Goal: Information Seeking & Learning: Learn about a topic

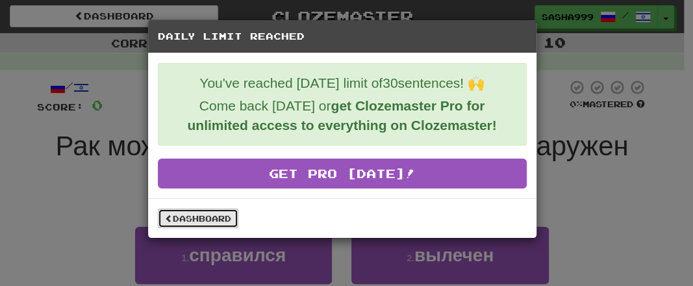
click at [203, 210] on link "Dashboard" at bounding box center [198, 217] width 80 height 19
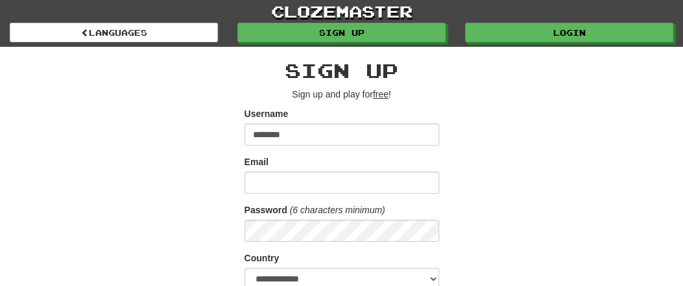
type input "********"
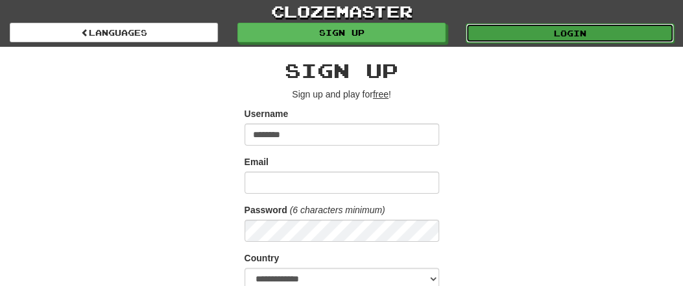
click at [574, 37] on link "Login" at bounding box center [570, 32] width 208 height 19
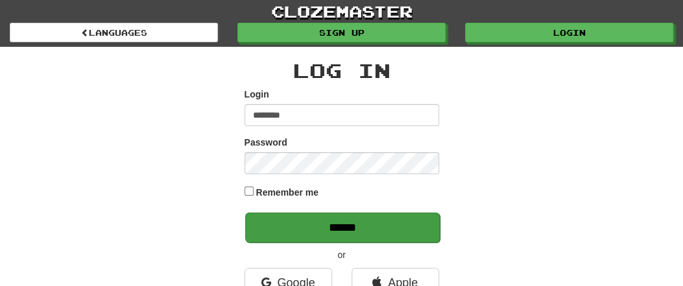
type input "********"
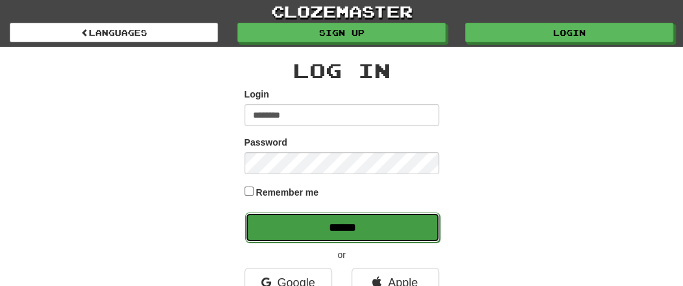
click at [341, 232] on input "******" at bounding box center [342, 227] width 195 height 30
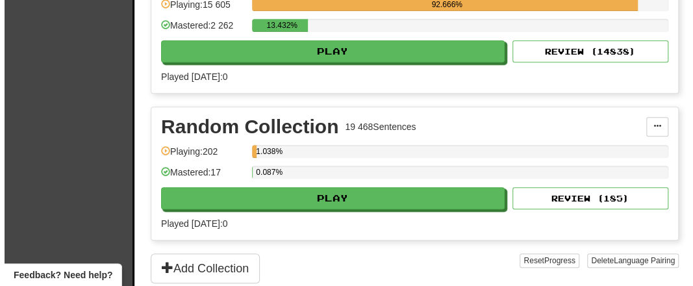
scroll to position [270, 0]
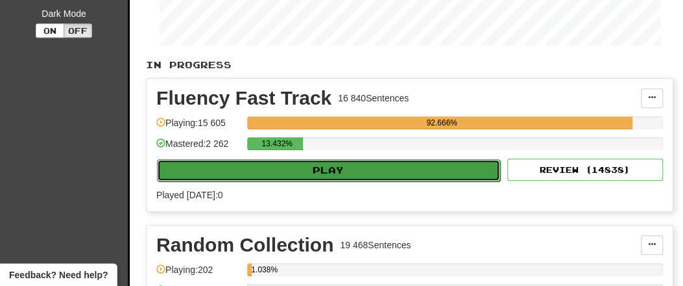
click at [355, 167] on button "Play" at bounding box center [328, 170] width 343 height 22
select select "**"
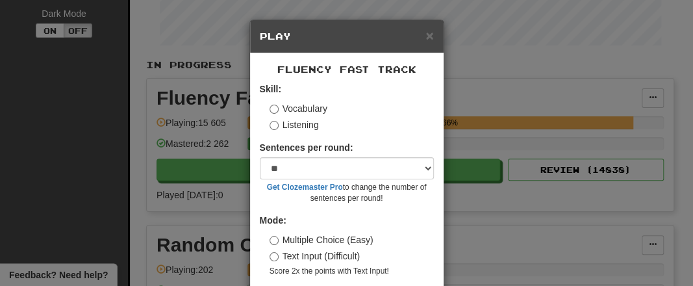
scroll to position [52, 0]
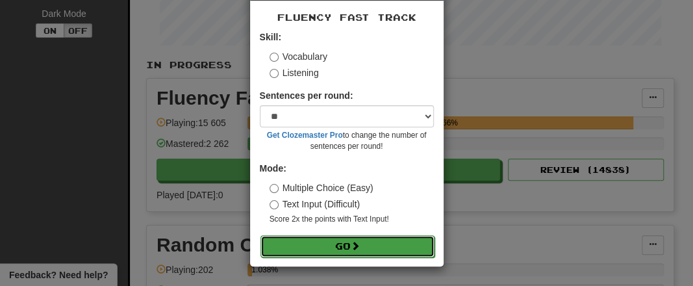
click at [339, 241] on button "Go" at bounding box center [347, 246] width 174 height 22
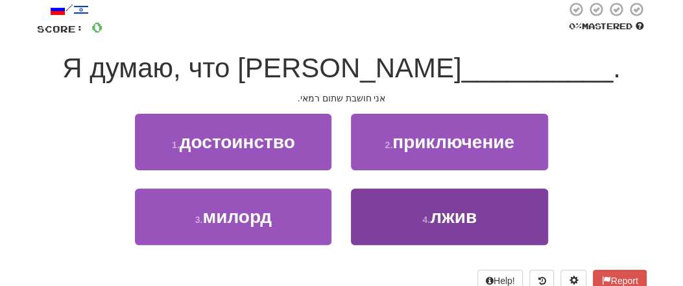
scroll to position [135, 0]
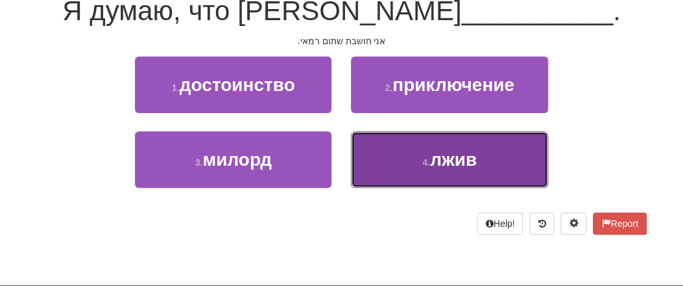
click at [450, 162] on span "лжив" at bounding box center [453, 159] width 47 height 20
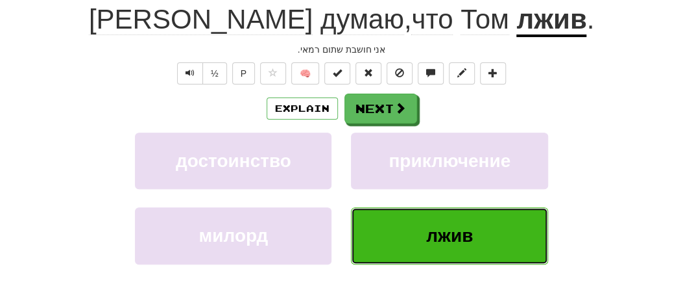
scroll to position [143, 0]
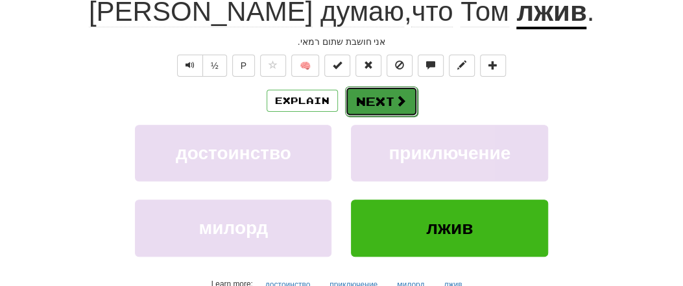
click at [392, 101] on button "Next" at bounding box center [381, 101] width 73 height 30
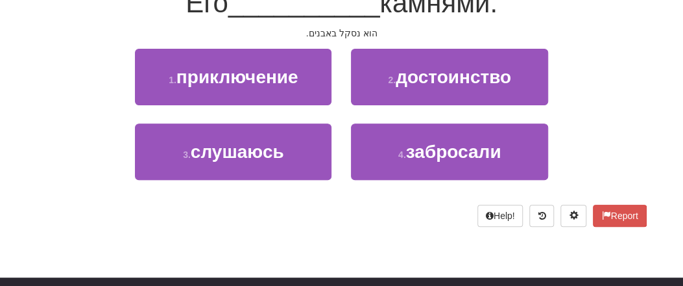
scroll to position [135, 0]
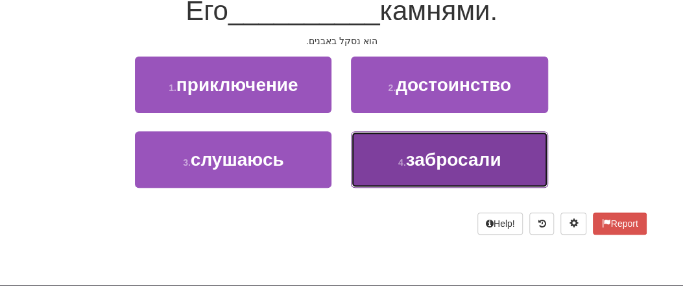
click at [451, 172] on button "4 . забросали" at bounding box center [449, 159] width 197 height 56
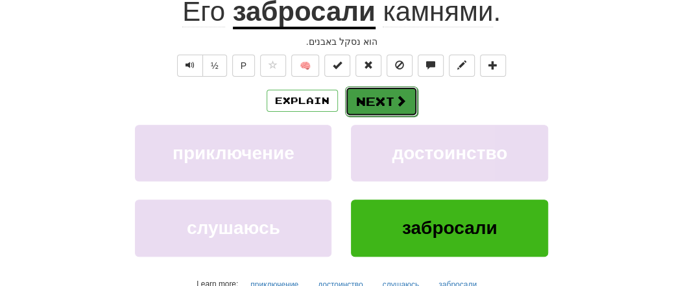
click at [375, 93] on button "Next" at bounding box center [381, 101] width 73 height 30
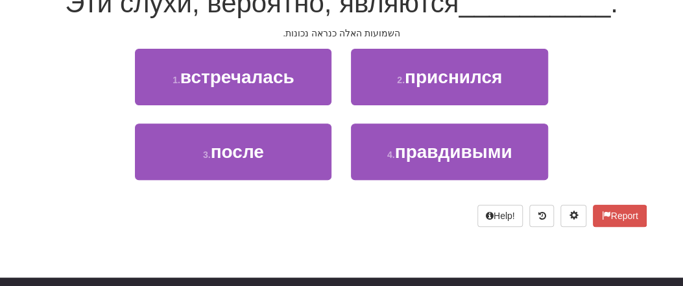
scroll to position [135, 0]
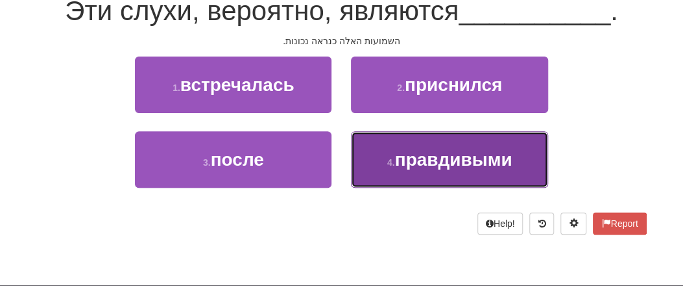
click at [441, 169] on span "правдивыми" at bounding box center [453, 159] width 117 height 20
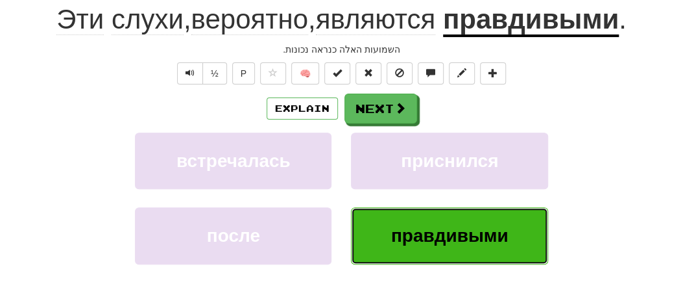
scroll to position [143, 0]
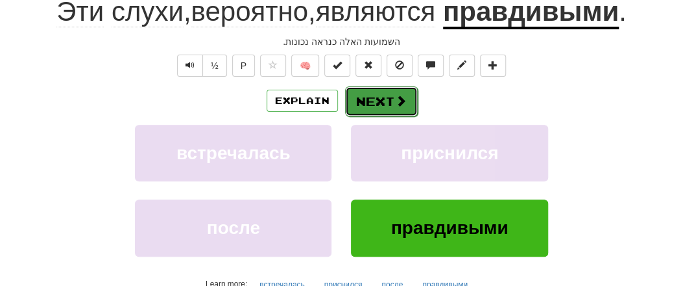
click at [389, 103] on button "Next" at bounding box center [381, 101] width 73 height 30
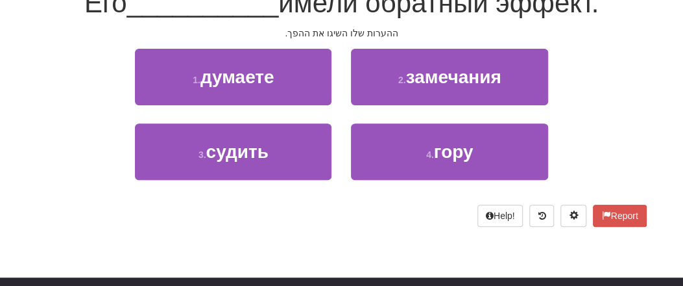
scroll to position [135, 0]
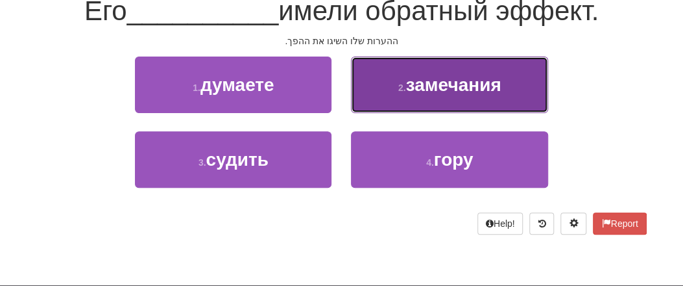
click at [467, 86] on span "замечания" at bounding box center [453, 85] width 95 height 20
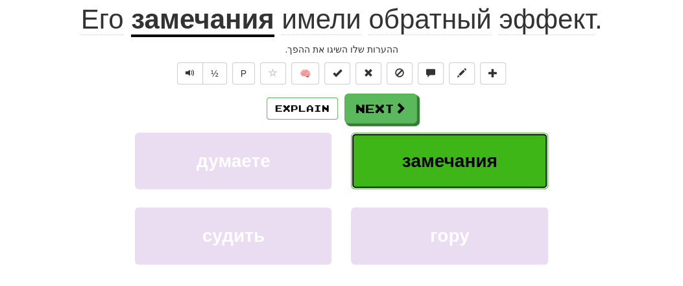
scroll to position [143, 0]
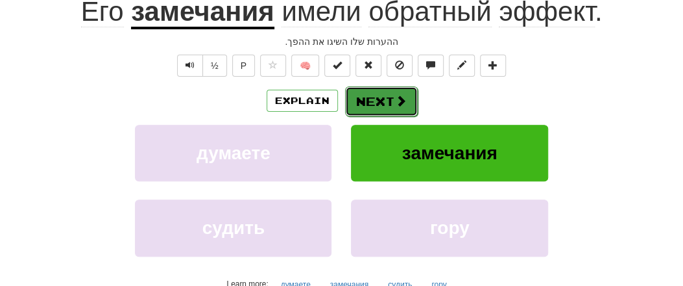
click at [390, 101] on button "Next" at bounding box center [381, 101] width 73 height 30
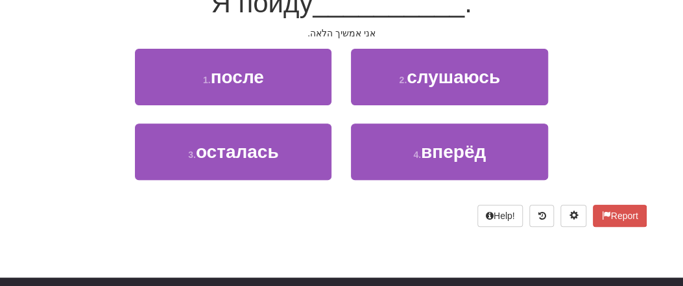
scroll to position [135, 0]
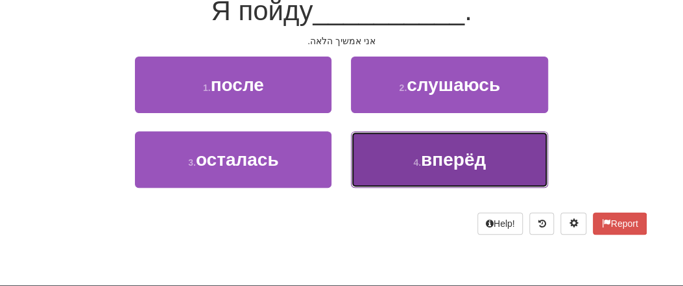
click at [464, 167] on span "вперёд" at bounding box center [453, 159] width 65 height 20
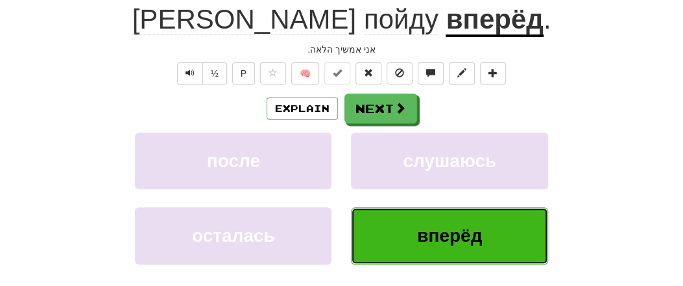
scroll to position [143, 0]
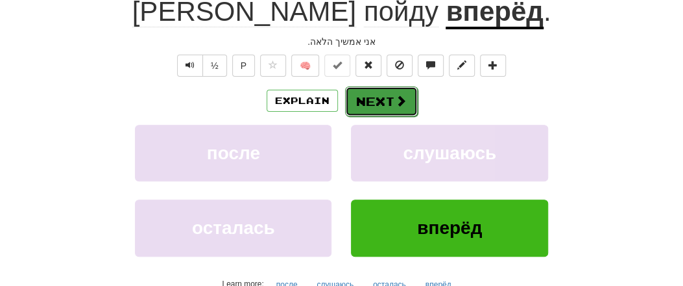
click at [378, 99] on button "Next" at bounding box center [381, 101] width 73 height 30
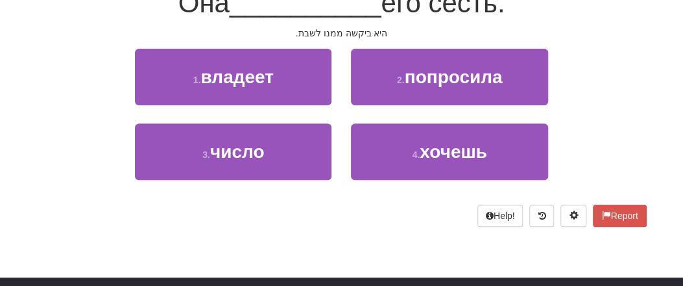
scroll to position [135, 0]
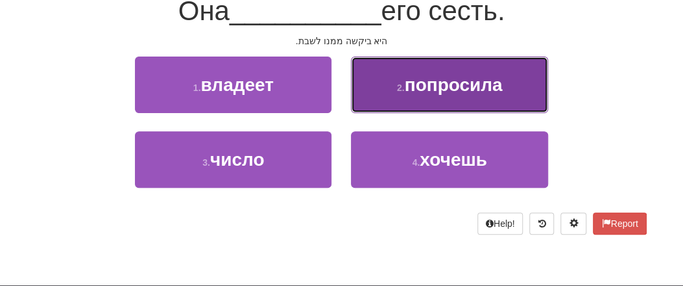
click at [423, 92] on span "попросила" at bounding box center [454, 85] width 98 height 20
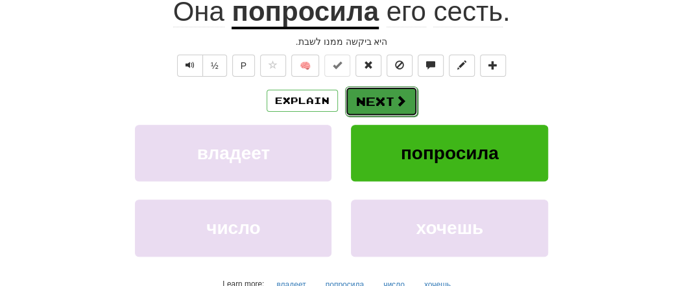
click at [391, 103] on button "Next" at bounding box center [381, 101] width 73 height 30
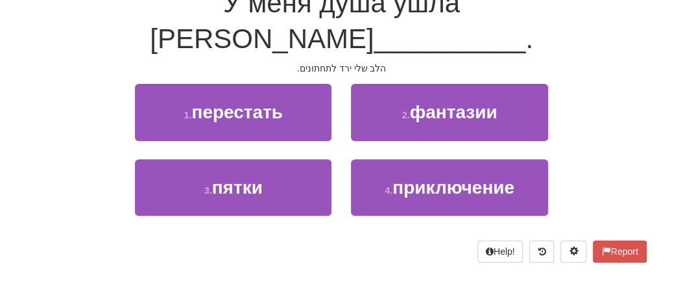
scroll to position [135, 0]
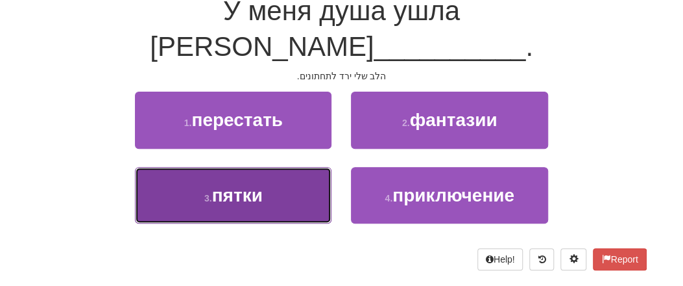
click at [260, 185] on span "пятки" at bounding box center [237, 195] width 51 height 20
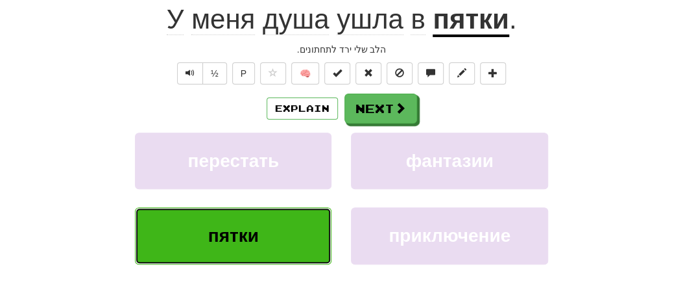
scroll to position [143, 0]
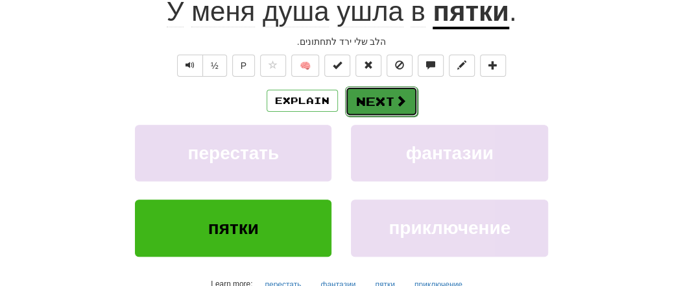
click at [378, 98] on button "Next" at bounding box center [381, 101] width 73 height 30
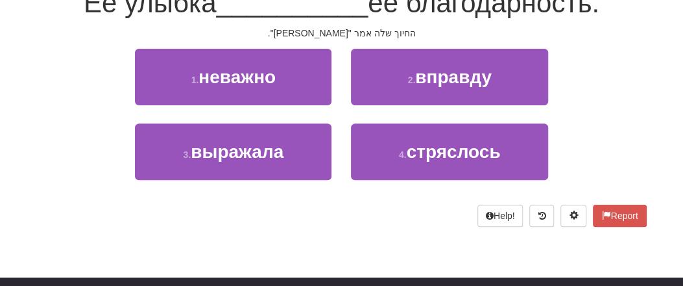
scroll to position [135, 0]
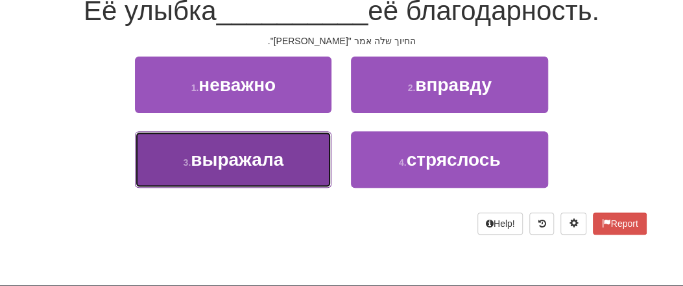
click at [273, 156] on span "выражала" at bounding box center [237, 159] width 93 height 20
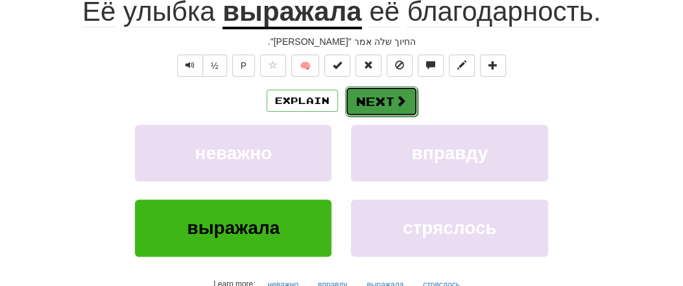
click at [376, 103] on button "Next" at bounding box center [381, 101] width 73 height 30
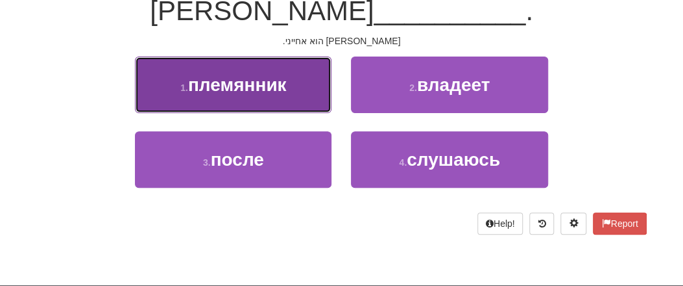
click at [252, 81] on span "племянник" at bounding box center [237, 85] width 99 height 20
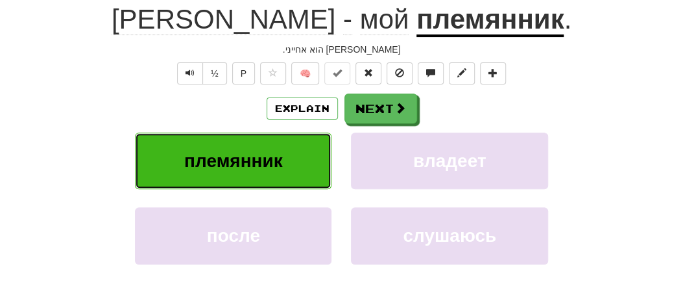
scroll to position [143, 0]
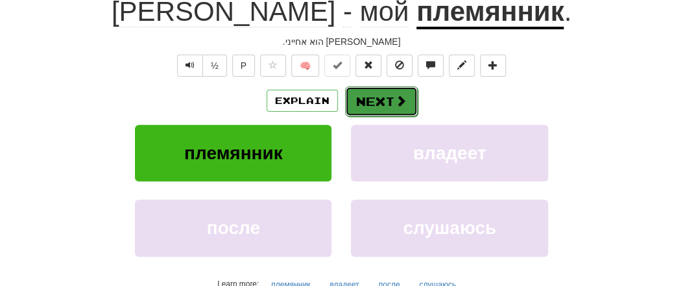
click at [381, 99] on button "Next" at bounding box center [381, 101] width 73 height 30
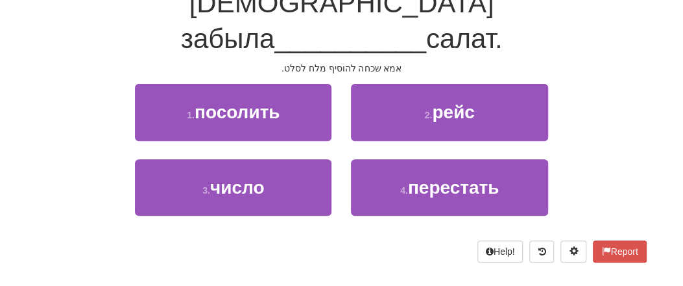
scroll to position [135, 0]
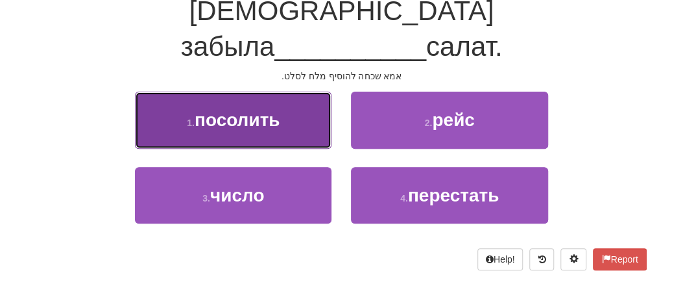
click at [256, 95] on button "1 . посолить" at bounding box center [233, 120] width 197 height 56
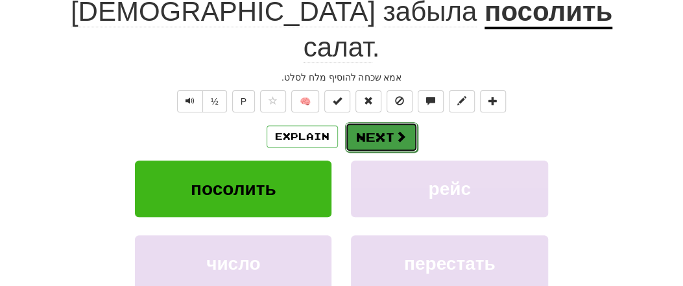
click at [367, 122] on button "Next" at bounding box center [381, 137] width 73 height 30
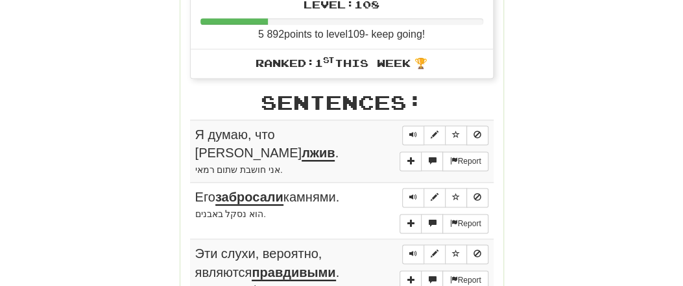
scroll to position [740, 0]
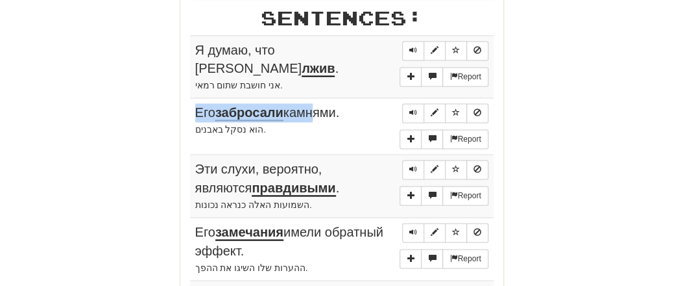
drag, startPoint x: 195, startPoint y: 40, endPoint x: 314, endPoint y: 94, distance: 130.1
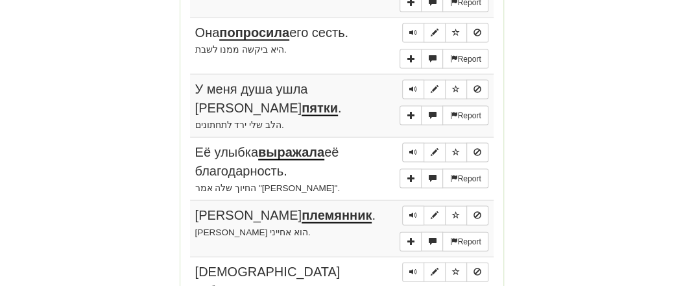
scroll to position [1212, 0]
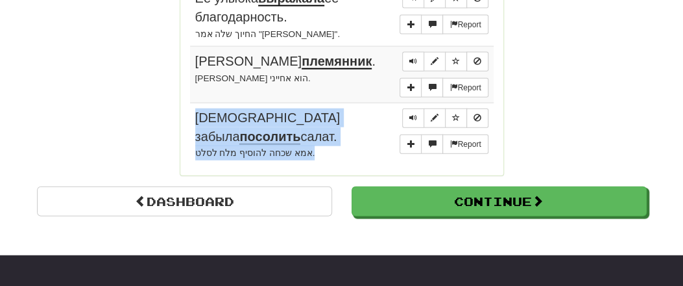
click at [310, 116] on td "Report Мама забыла посолить салат. [PERSON_NAME] שכחה להוסיף מלח לסלט." at bounding box center [342, 134] width 304 height 62
copy td "[DEMOGRAPHIC_DATA] забыла посолить салат. [PERSON_NAME] שכחה להוסיף מלח לסלט."
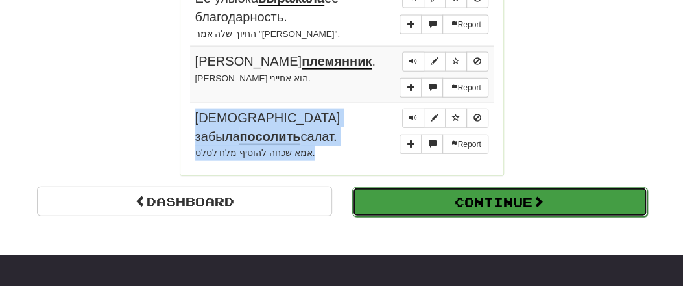
click at [508, 187] on button "Continue" at bounding box center [499, 202] width 295 height 30
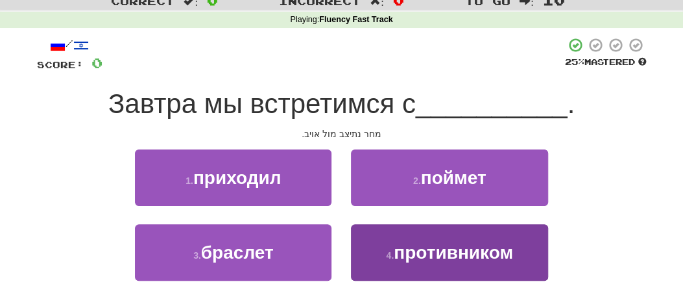
scroll to position [68, 0]
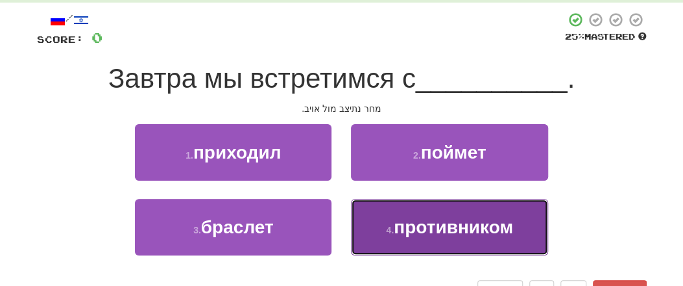
click at [495, 237] on span "противником" at bounding box center [453, 227] width 119 height 20
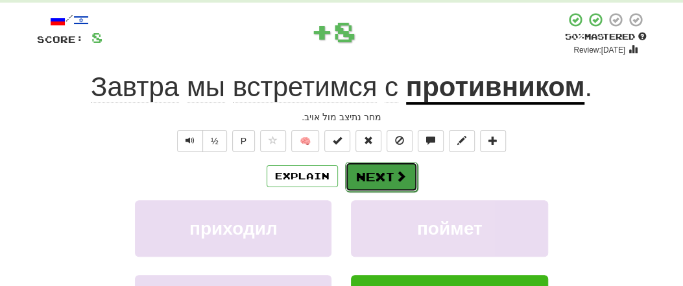
click at [399, 176] on span at bounding box center [401, 176] width 12 height 12
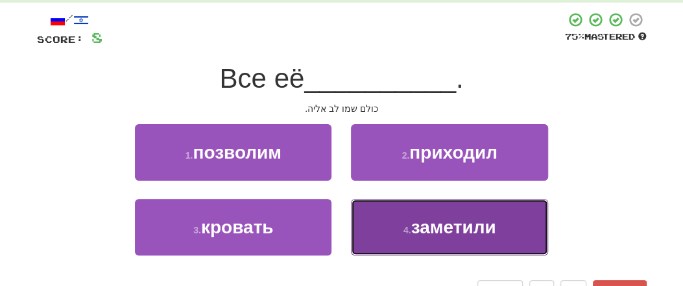
click at [463, 221] on span "заметили" at bounding box center [454, 227] width 85 height 20
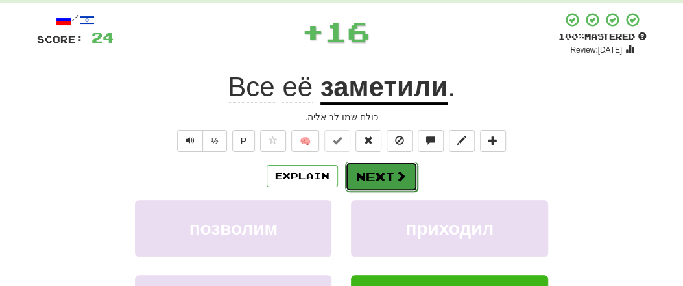
click at [386, 176] on button "Next" at bounding box center [381, 177] width 73 height 30
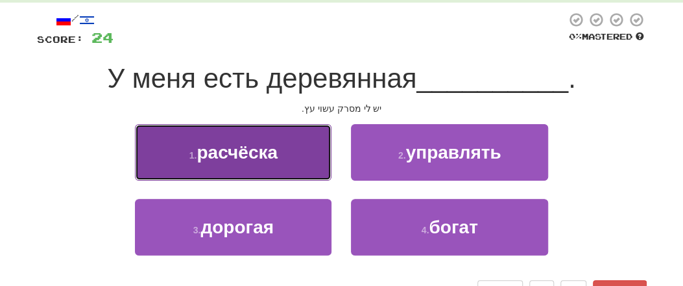
click at [266, 153] on span "расчёска" at bounding box center [237, 152] width 81 height 20
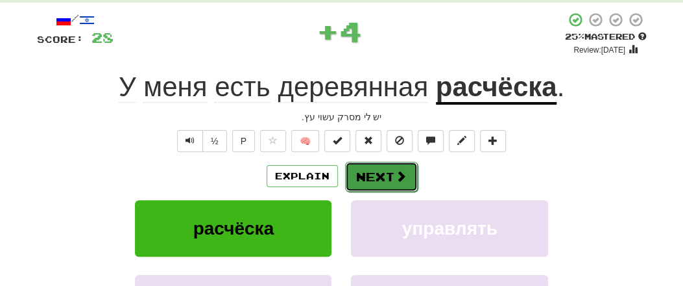
click at [376, 181] on button "Next" at bounding box center [381, 177] width 73 height 30
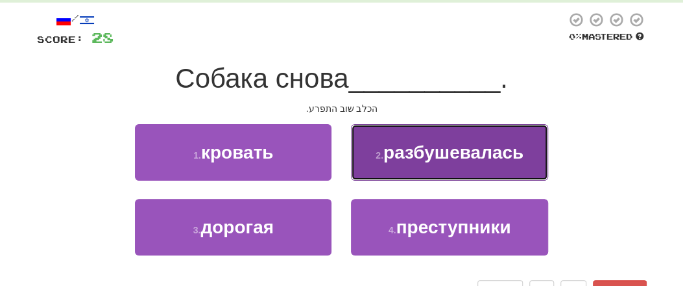
click at [393, 166] on button "2 . разбушевалась" at bounding box center [449, 152] width 197 height 56
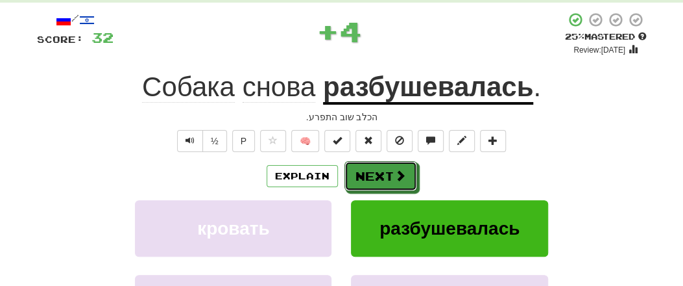
click at [393, 166] on button "Next" at bounding box center [381, 176] width 73 height 30
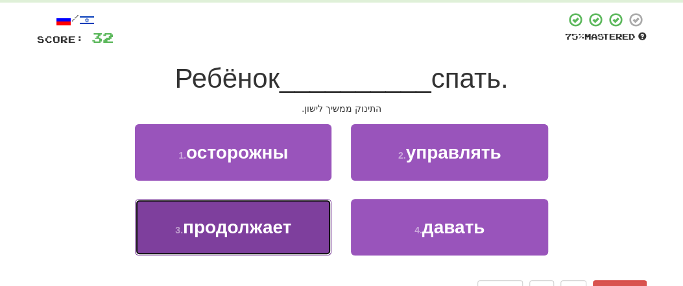
click at [301, 227] on button "3 . продолжает" at bounding box center [233, 227] width 197 height 56
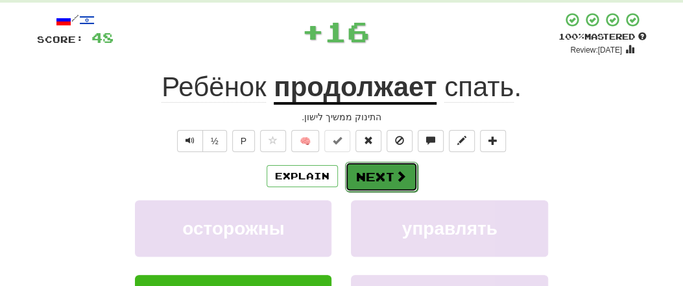
click at [392, 175] on button "Next" at bounding box center [381, 177] width 73 height 30
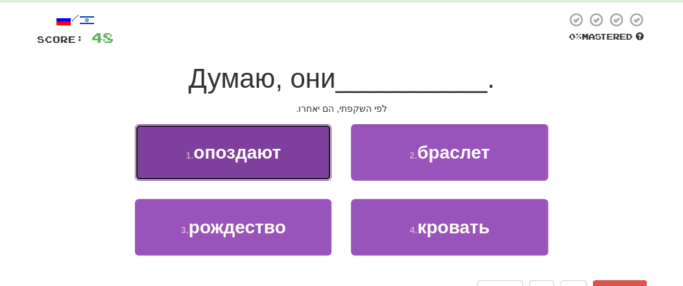
click at [247, 144] on span "опоздают" at bounding box center [237, 152] width 88 height 20
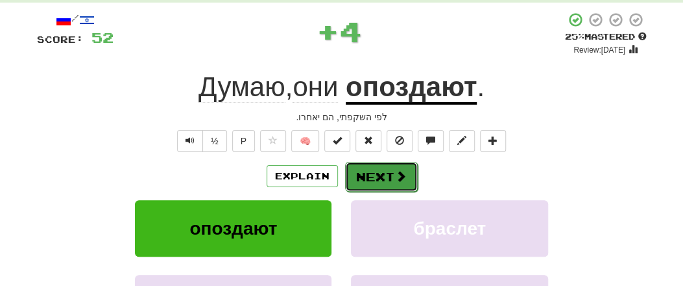
click at [380, 174] on button "Next" at bounding box center [381, 177] width 73 height 30
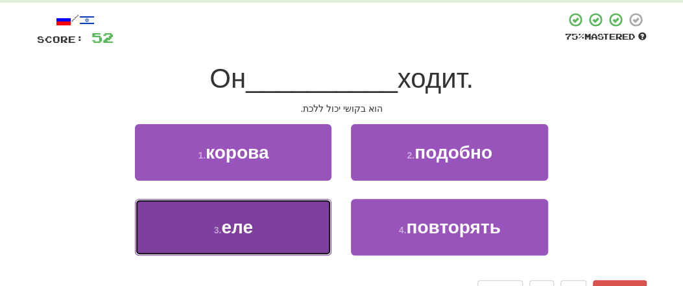
click at [258, 232] on button "3 . еле" at bounding box center [233, 227] width 197 height 56
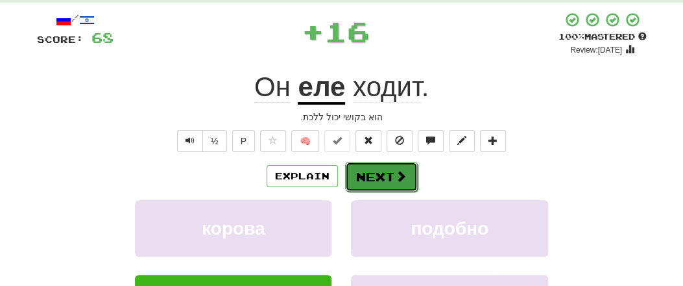
click at [366, 184] on button "Next" at bounding box center [381, 177] width 73 height 30
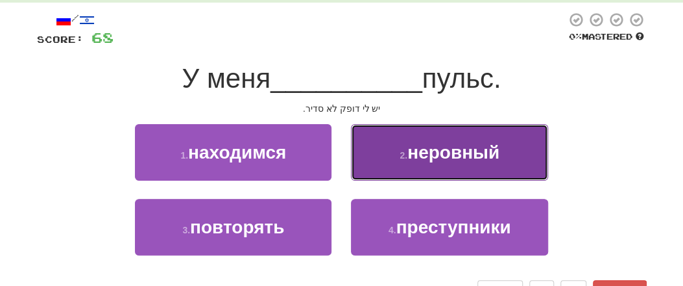
click at [417, 160] on span "неровный" at bounding box center [454, 152] width 92 height 20
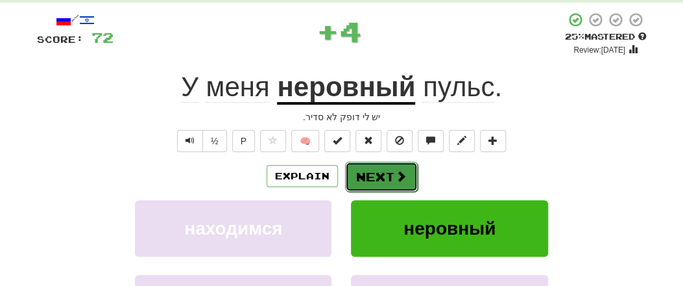
click at [364, 171] on button "Next" at bounding box center [381, 177] width 73 height 30
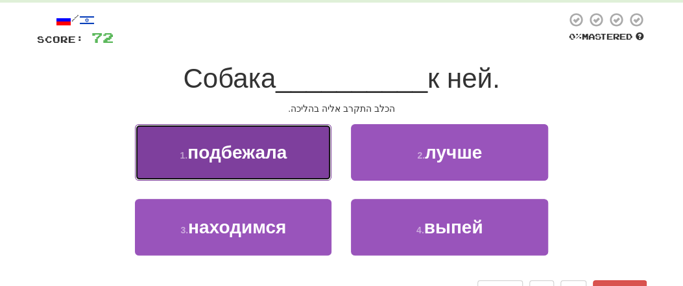
click at [275, 154] on span "подбежала" at bounding box center [237, 152] width 99 height 20
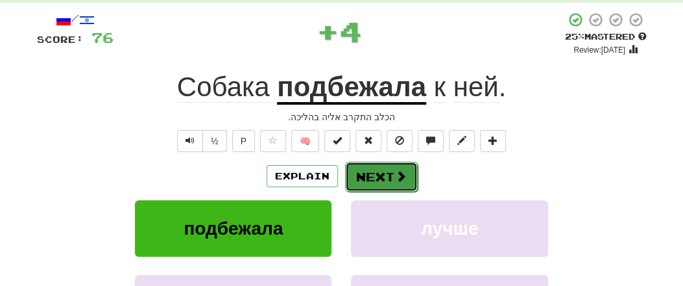
click at [376, 175] on button "Next" at bounding box center [381, 177] width 73 height 30
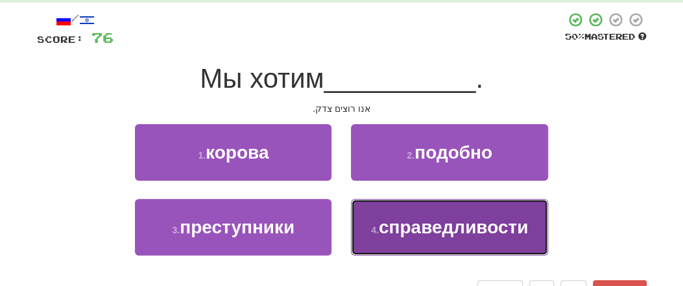
click at [424, 229] on span "справедливости" at bounding box center [453, 227] width 149 height 20
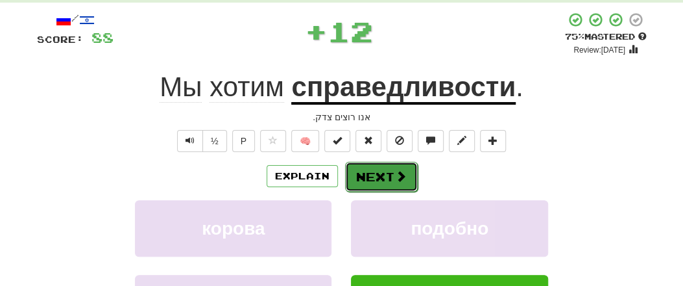
click at [375, 175] on button "Next" at bounding box center [381, 177] width 73 height 30
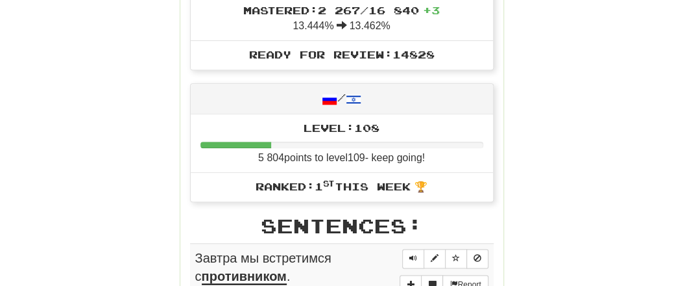
scroll to position [608, 0]
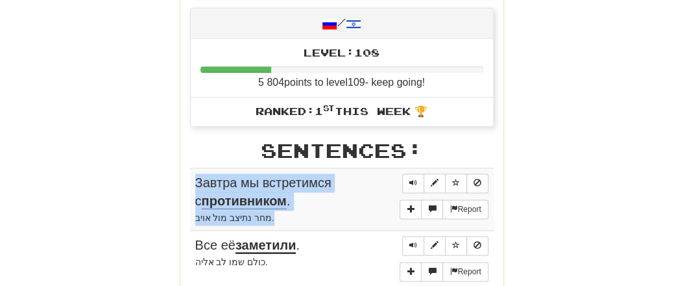
drag, startPoint x: 197, startPoint y: 177, endPoint x: 294, endPoint y: 208, distance: 102.2
click at [294, 208] on td "Report Завтра мы встретимся с противником . מחר נתיצב מול אויב." at bounding box center [342, 198] width 304 height 63
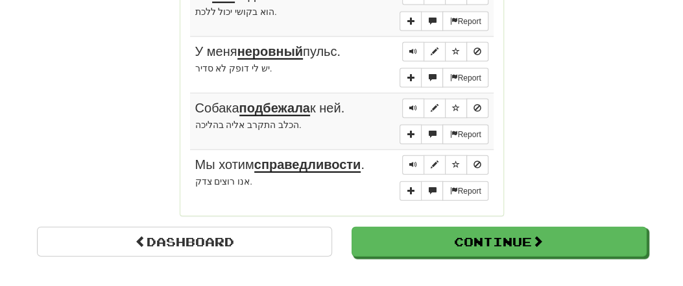
scroll to position [1148, 0]
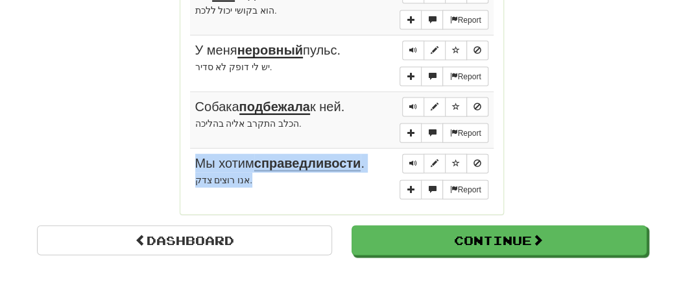
click at [262, 175] on td "Report Мы хотим справедливости . אנו רוצים צדק." at bounding box center [342, 177] width 304 height 56
copy td "Мы хотим справедливости . אנו רוצים צדק."
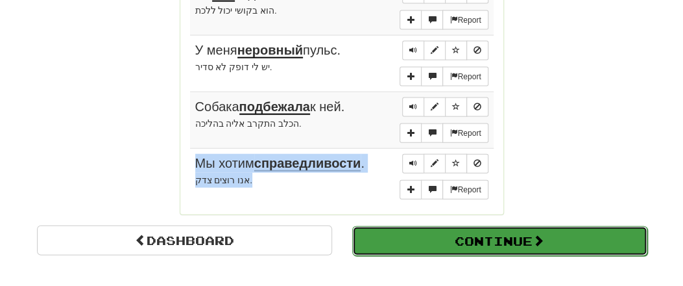
click at [464, 226] on button "Continue" at bounding box center [499, 241] width 295 height 30
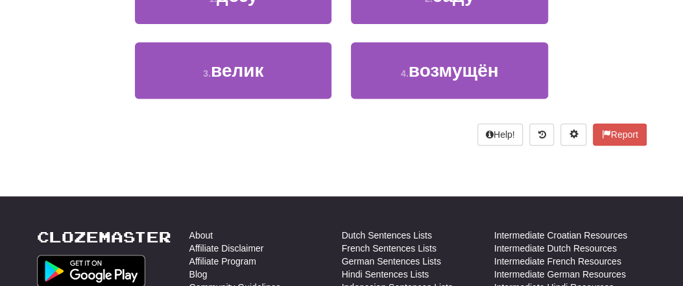
scroll to position [0, 0]
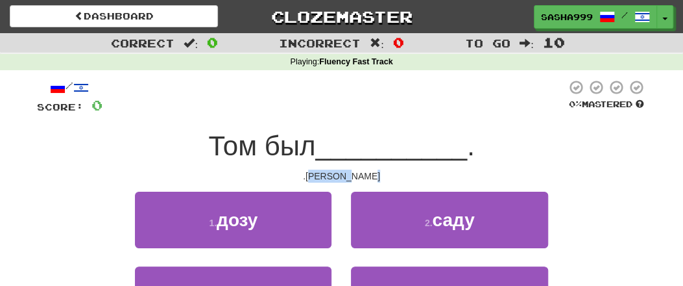
drag, startPoint x: 310, startPoint y: 174, endPoint x: 368, endPoint y: 175, distance: 58.4
click at [387, 172] on div "[PERSON_NAME]." at bounding box center [342, 175] width 610 height 13
copy div "[PERSON_NAME]."
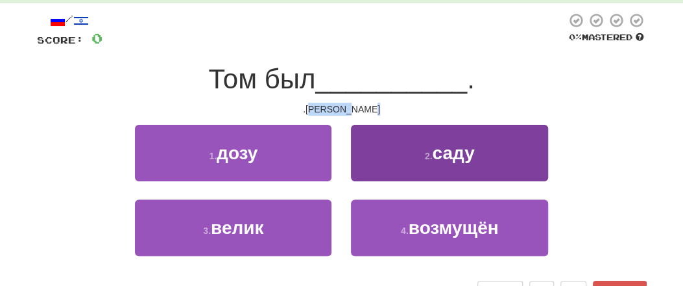
scroll to position [68, 0]
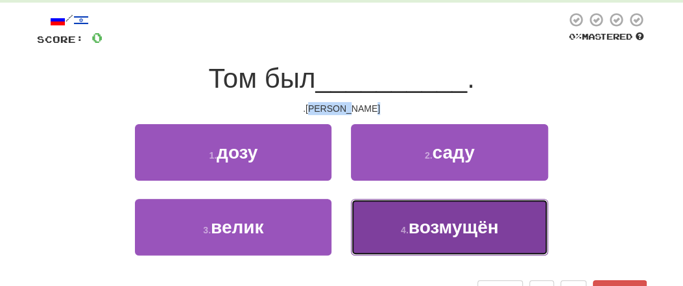
click at [438, 227] on span "возмущён" at bounding box center [454, 227] width 90 height 20
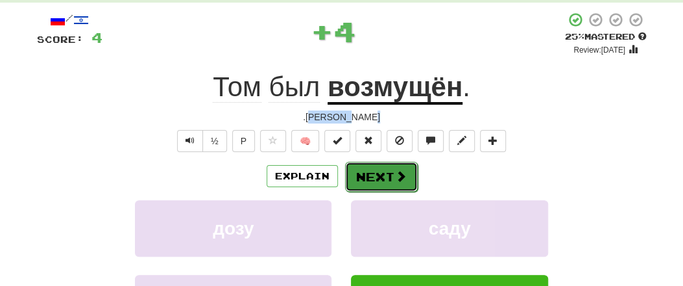
click at [398, 168] on button "Next" at bounding box center [381, 177] width 73 height 30
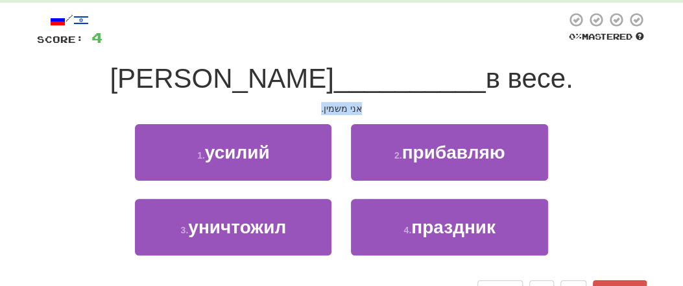
drag, startPoint x: 315, startPoint y: 110, endPoint x: 362, endPoint y: 105, distance: 47.0
click at [371, 105] on div "אני משמין." at bounding box center [342, 108] width 610 height 13
copy div "אני משמין."
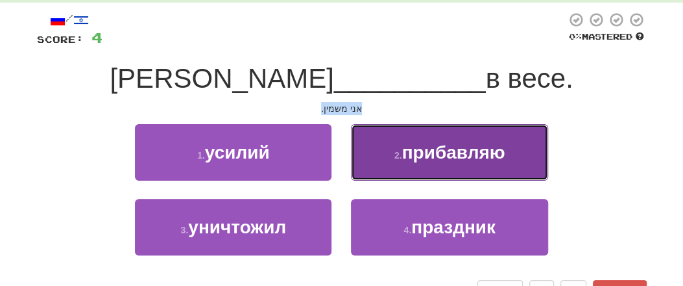
click at [433, 161] on span "прибавляю" at bounding box center [453, 152] width 103 height 20
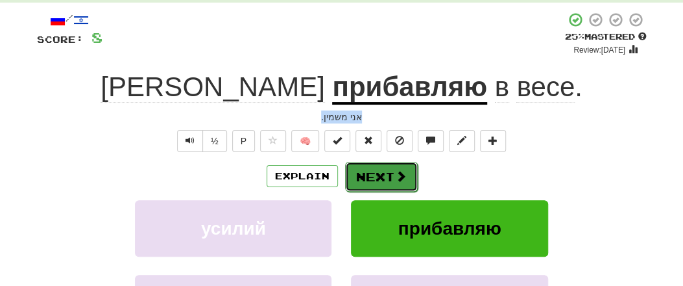
click at [387, 174] on button "Next" at bounding box center [381, 177] width 73 height 30
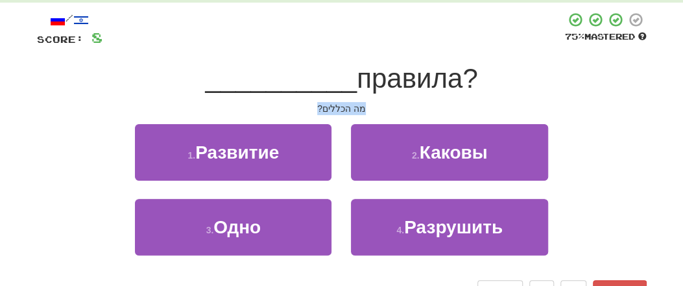
drag, startPoint x: 302, startPoint y: 106, endPoint x: 367, endPoint y: 110, distance: 65.0
click at [385, 108] on div "מה הכללים?" at bounding box center [342, 108] width 610 height 13
copy div "מה הכללים?"
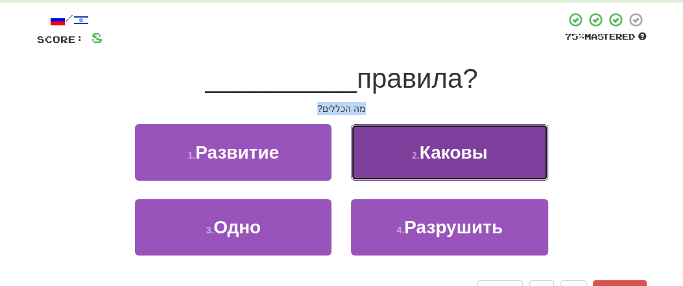
click at [465, 154] on span "Каковы" at bounding box center [454, 152] width 68 height 20
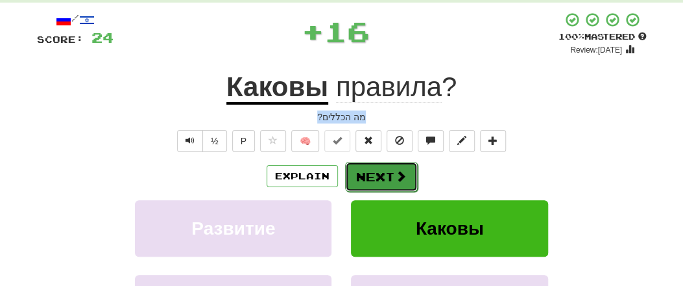
click at [395, 171] on span at bounding box center [401, 176] width 12 height 12
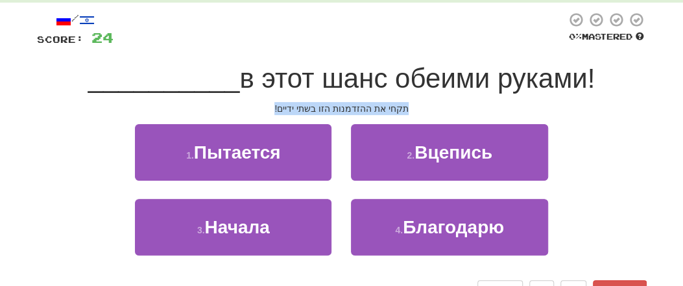
drag, startPoint x: 277, startPoint y: 108, endPoint x: 406, endPoint y: 106, distance: 128.5
click at [406, 106] on div "תקחי את ההזדמנות הזו בשתי ידיים!" at bounding box center [342, 108] width 610 height 13
copy div "תקחי את ההזדמנות הזו בשתי ידיים!"
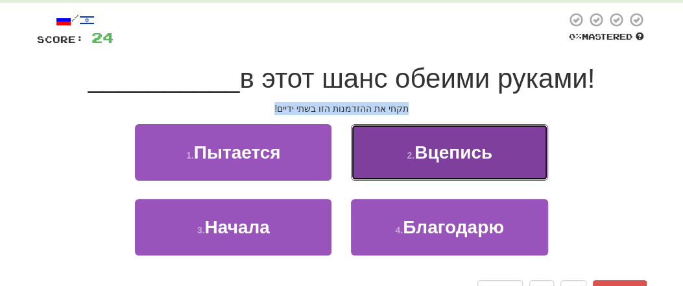
click at [476, 159] on span "Вцепись" at bounding box center [454, 152] width 78 height 20
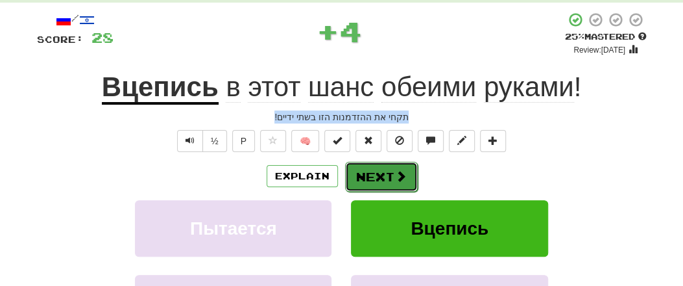
click at [396, 173] on span at bounding box center [401, 176] width 12 height 12
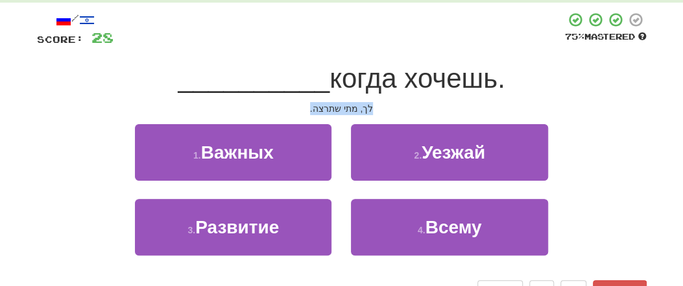
drag, startPoint x: 314, startPoint y: 110, endPoint x: 386, endPoint y: 113, distance: 72.8
click at [386, 113] on div "לך, מתי שתרצה." at bounding box center [342, 108] width 610 height 13
copy div "לך, מתי שתרצה."
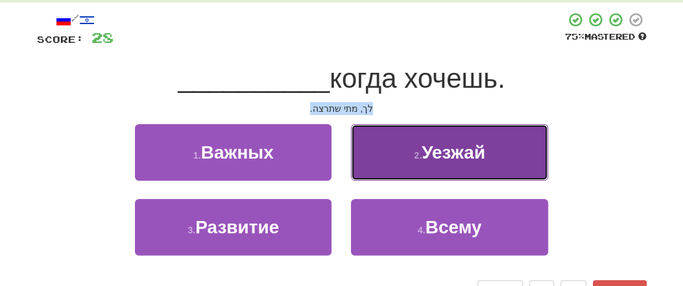
click at [486, 166] on button "2 . Уезжай" at bounding box center [449, 152] width 197 height 56
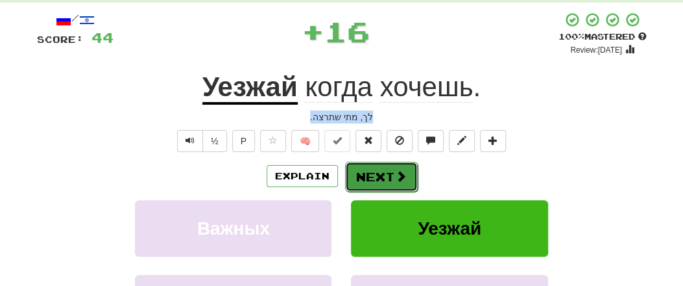
click at [389, 179] on button "Next" at bounding box center [381, 177] width 73 height 30
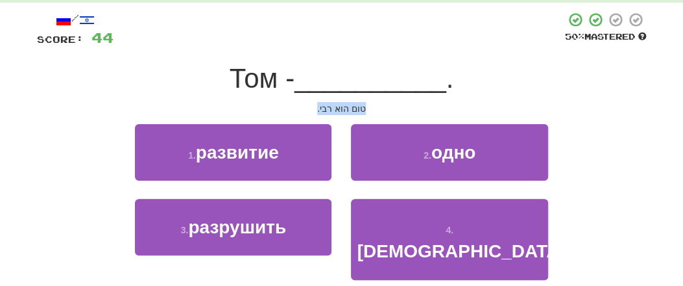
drag, startPoint x: 310, startPoint y: 105, endPoint x: 380, endPoint y: 107, distance: 69.5
click at [380, 107] on div "טום הוא רבי." at bounding box center [342, 108] width 610 height 13
copy div "טום הוא רבי."
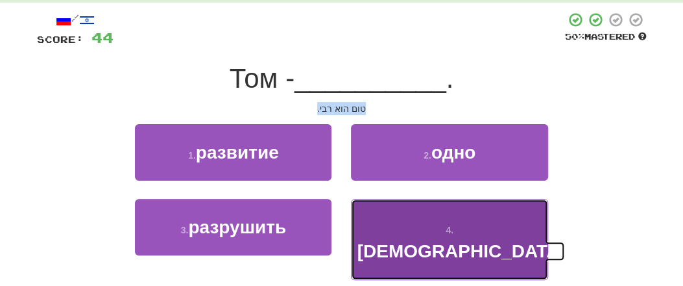
click at [448, 241] on span "[DEMOGRAPHIC_DATA]" at bounding box center [461, 251] width 208 height 20
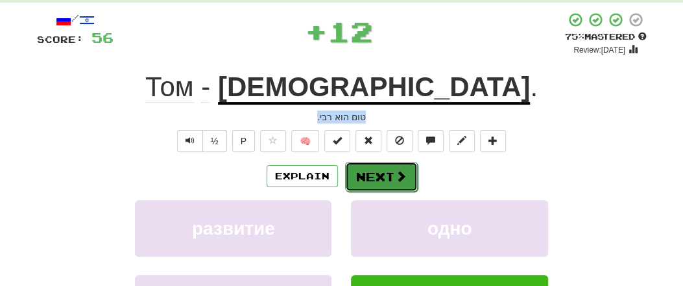
click at [384, 175] on button "Next" at bounding box center [381, 177] width 73 height 30
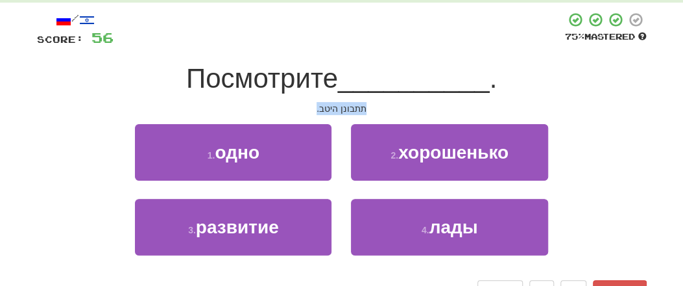
drag, startPoint x: 310, startPoint y: 107, endPoint x: 371, endPoint y: 111, distance: 61.8
click at [380, 115] on div "תתבונן היטב." at bounding box center [342, 108] width 610 height 13
copy div "תתבונן היטב."
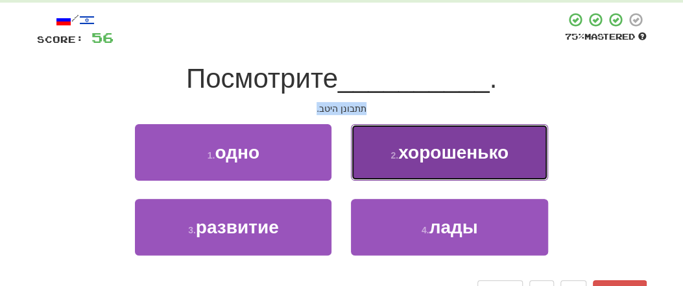
click at [441, 164] on button "2 . хорошенько" at bounding box center [449, 152] width 197 height 56
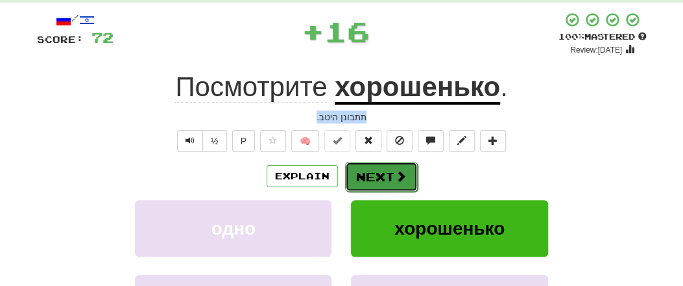
click at [379, 178] on button "Next" at bounding box center [381, 177] width 73 height 30
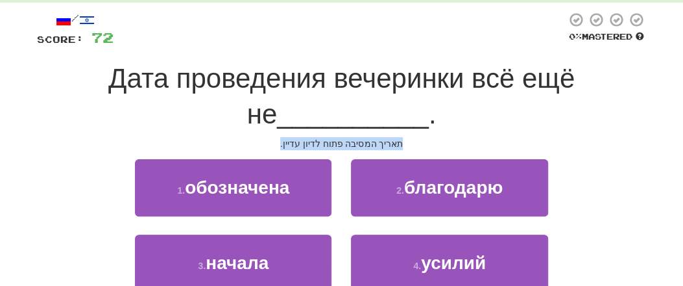
drag, startPoint x: 280, startPoint y: 149, endPoint x: 397, endPoint y: 144, distance: 116.9
click at [404, 147] on div "תאריך המסיבה פתוח לדיון עדיין." at bounding box center [342, 143] width 610 height 13
copy div "תאריך המסיבה פתוח לדיון עדיין."
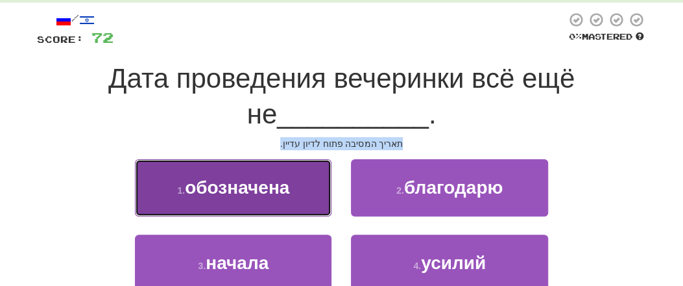
click at [256, 194] on span "обозначена" at bounding box center [237, 187] width 105 height 20
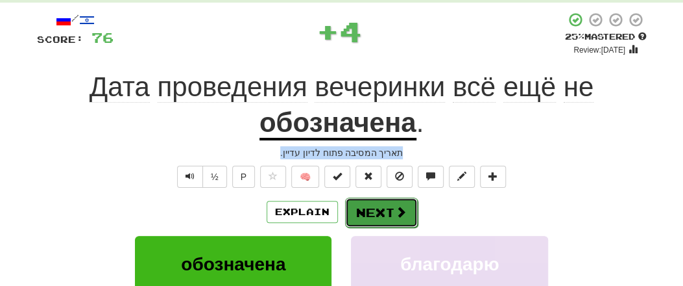
click at [397, 212] on span at bounding box center [401, 212] width 12 height 12
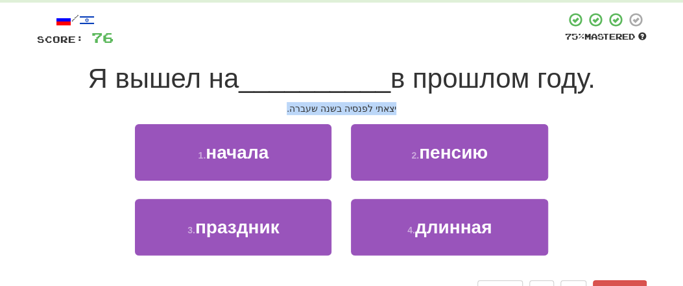
drag, startPoint x: 288, startPoint y: 110, endPoint x: 385, endPoint y: 108, distance: 97.4
click at [400, 108] on div "יצאתי לפנסיה בשנה שעברה." at bounding box center [342, 108] width 610 height 13
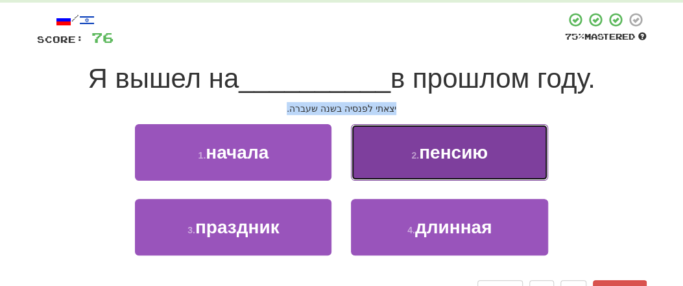
click at [438, 158] on span "пенсию" at bounding box center [453, 152] width 69 height 20
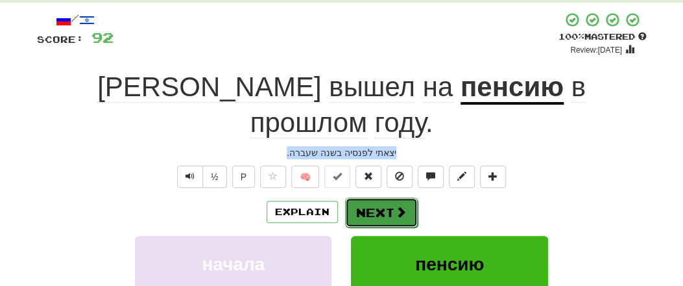
click at [390, 197] on button "Next" at bounding box center [381, 212] width 73 height 30
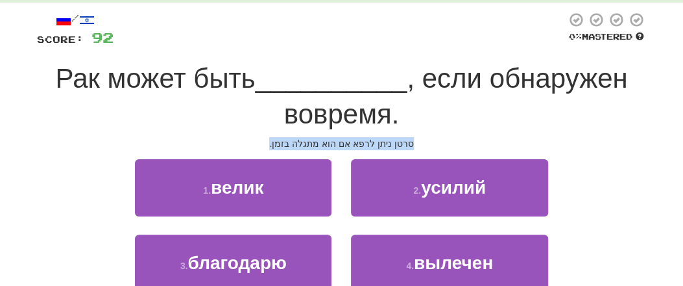
drag, startPoint x: 259, startPoint y: 138, endPoint x: 413, endPoint y: 136, distance: 154.5
click at [419, 136] on div "/ Score: 92 0 % Mastered Рак может быть __________ , если обнаружен вовремя. סר…" at bounding box center [342, 174] width 610 height 325
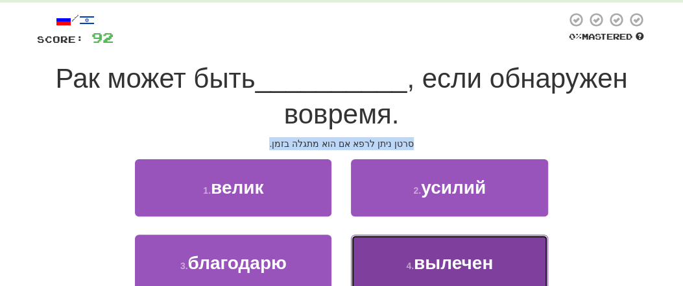
click at [450, 261] on span "вылечен" at bounding box center [453, 262] width 79 height 20
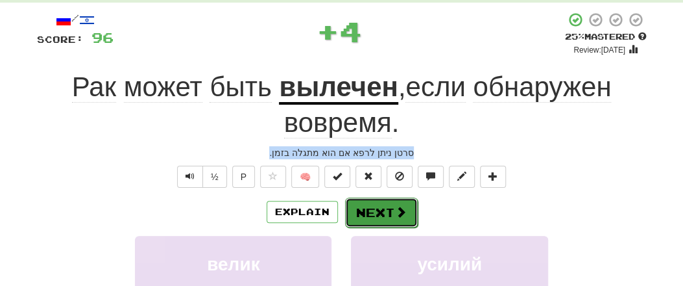
click at [375, 216] on button "Next" at bounding box center [381, 212] width 73 height 30
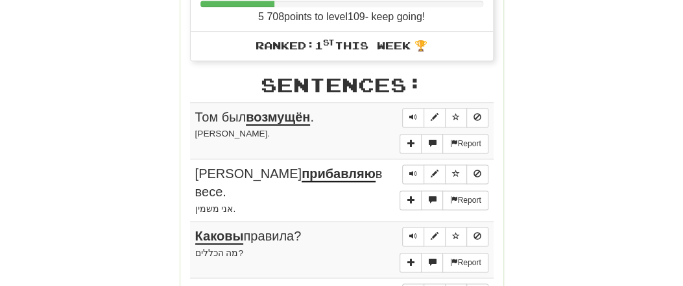
scroll to position [675, 0]
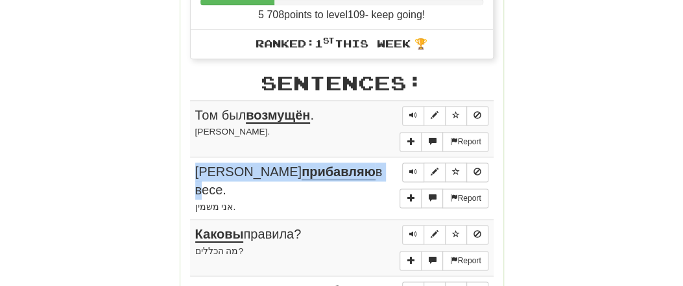
drag, startPoint x: 188, startPoint y: 105, endPoint x: 297, endPoint y: 168, distance: 126.8
click at [297, 168] on div "Stats: Score: + 96 Time: 3 : 20 New: 5 Review: 5 Correct: 10 Incorrect: 0 Get f…" at bounding box center [341, 112] width 323 height 1189
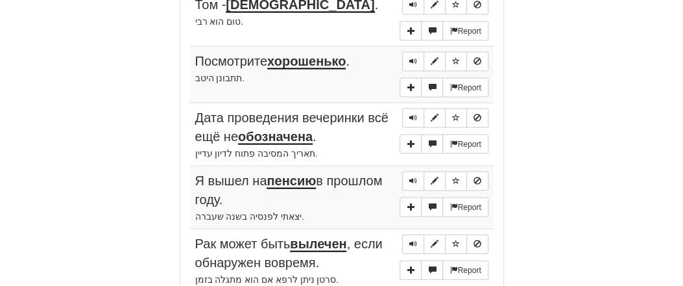
scroll to position [1215, 0]
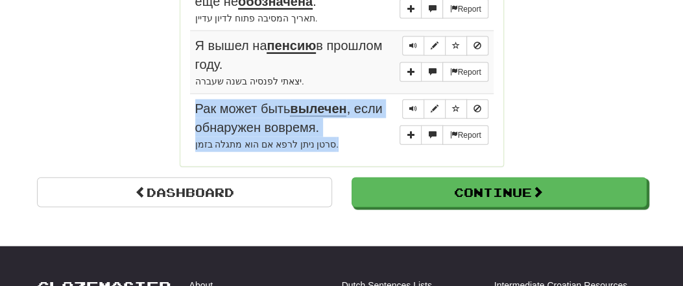
click at [328, 132] on td "Report Рак может быть вылечен , если обнаружен вовремя. סרטן ניתן לרפא אם הוא מ…" at bounding box center [342, 125] width 304 height 62
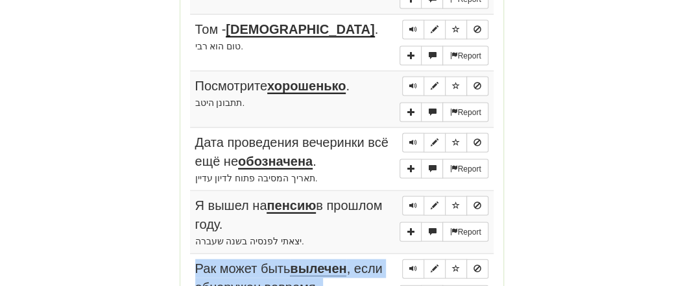
scroll to position [1148, 0]
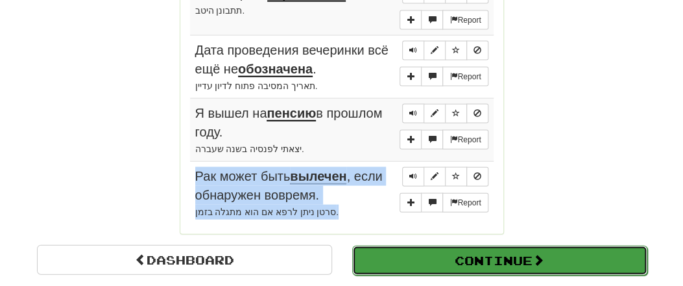
click at [404, 245] on button "Continue" at bounding box center [499, 260] width 295 height 30
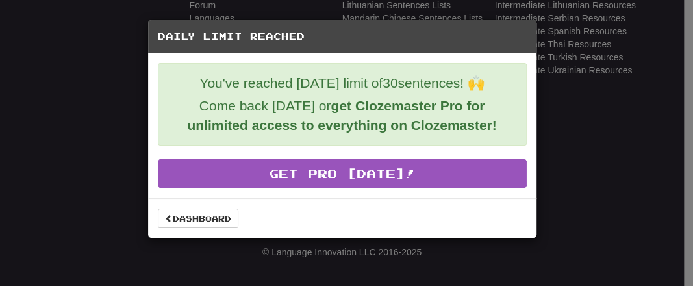
scroll to position [561, 0]
